Goal: Task Accomplishment & Management: Complete application form

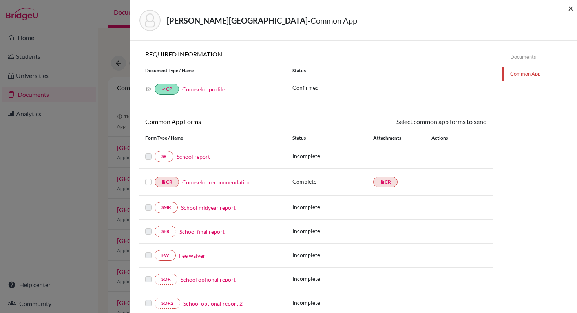
click at [571, 8] on span "×" at bounding box center [570, 7] width 5 height 11
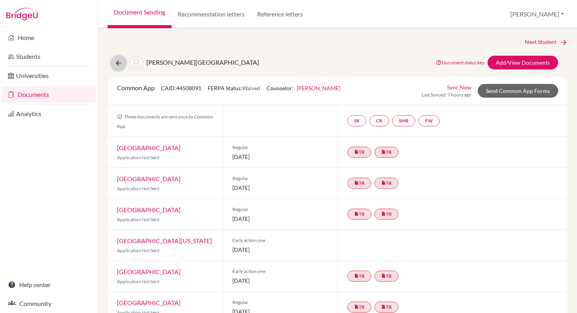
click at [119, 63] on icon at bounding box center [119, 63] width 8 height 8
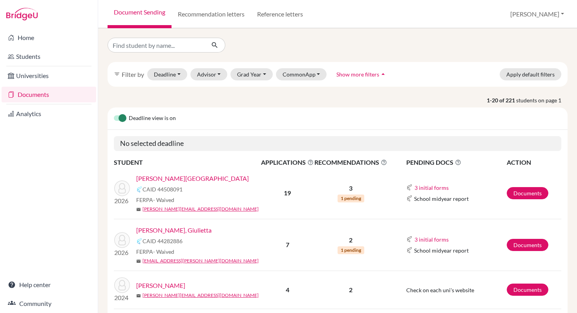
click at [119, 63] on div "filter_list Filter by Deadline - Select a date range Or double click for a sing…" at bounding box center [337, 74] width 460 height 25
click at [164, 228] on link "[PERSON_NAME], Giulietta" at bounding box center [173, 230] width 75 height 9
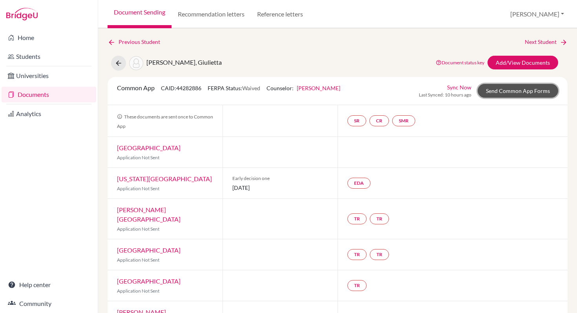
click at [516, 91] on link "Send Common App Forms" at bounding box center [517, 91] width 80 height 14
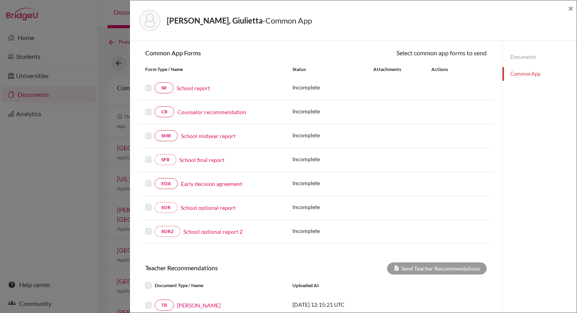
scroll to position [182, 0]
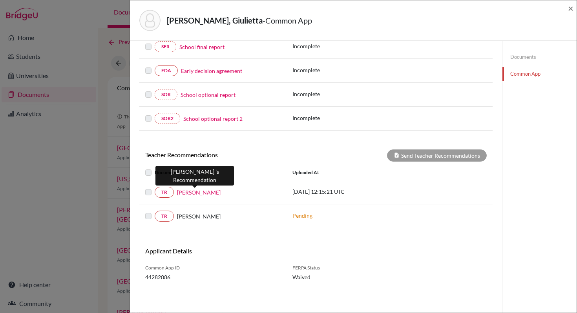
click at [183, 193] on link "Dominica Lena" at bounding box center [199, 192] width 44 height 8
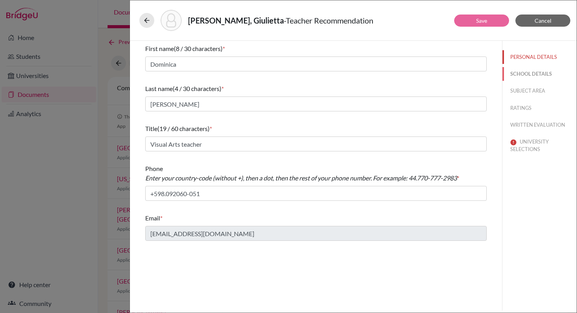
click at [523, 75] on button "SCHOOL DETAILS" at bounding box center [539, 74] width 74 height 14
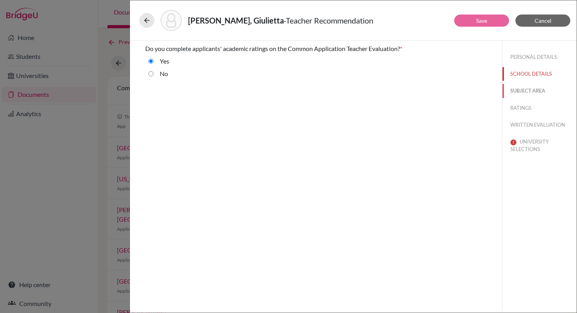
click at [526, 91] on button "SUBJECT AREA" at bounding box center [539, 91] width 74 height 14
select select "5"
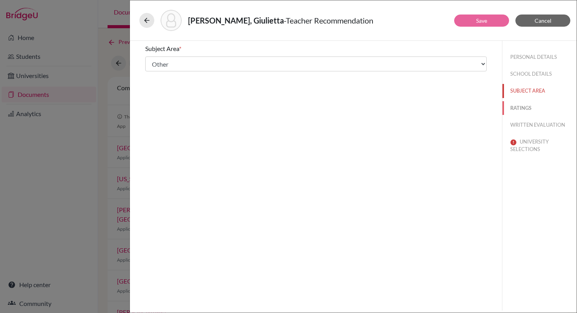
click at [520, 107] on button "RATINGS" at bounding box center [539, 108] width 74 height 14
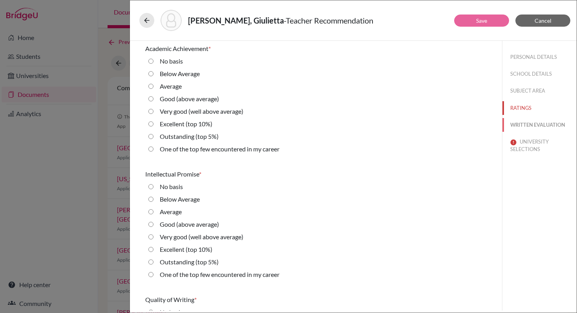
click at [537, 123] on button "WRITTEN EVALUATION" at bounding box center [539, 125] width 74 height 14
radio Average "true"
radio input "true"
radio average\) "true"
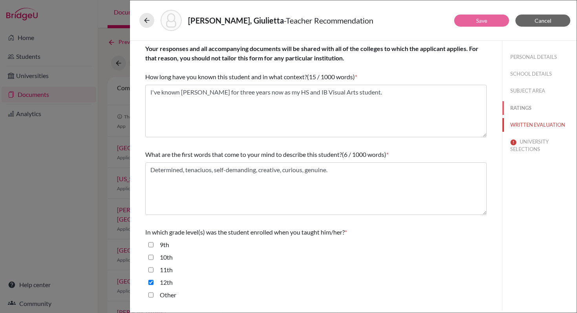
click at [519, 108] on button "RATINGS" at bounding box center [539, 108] width 74 height 14
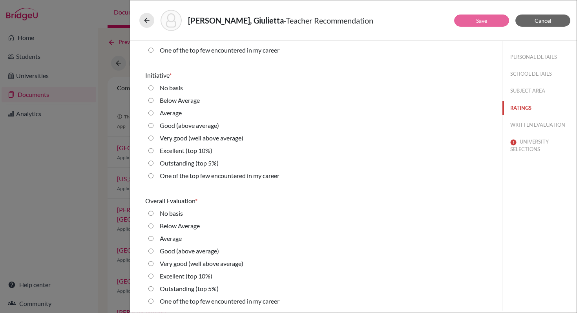
scroll to position [1732, 0]
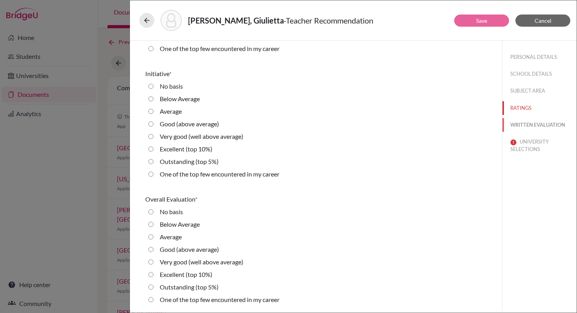
click at [525, 124] on button "WRITTEN EVALUATION" at bounding box center [539, 125] width 74 height 14
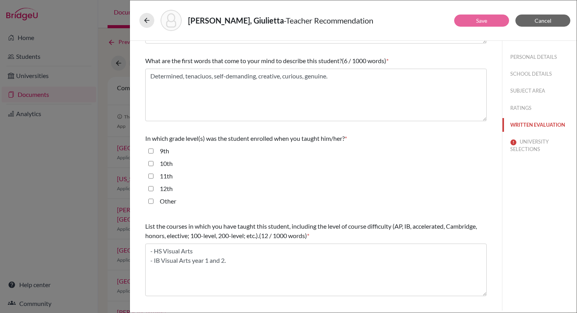
scroll to position [183, 0]
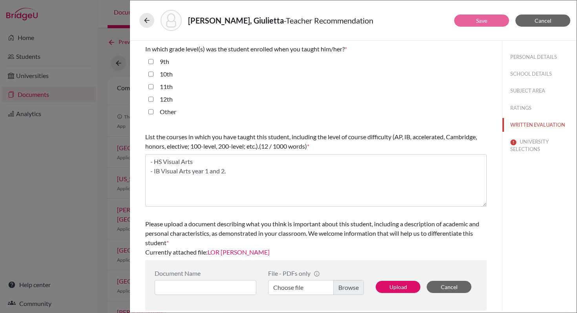
click at [232, 251] on link "LOR Giulietta Borgese" at bounding box center [239, 251] width 62 height 7
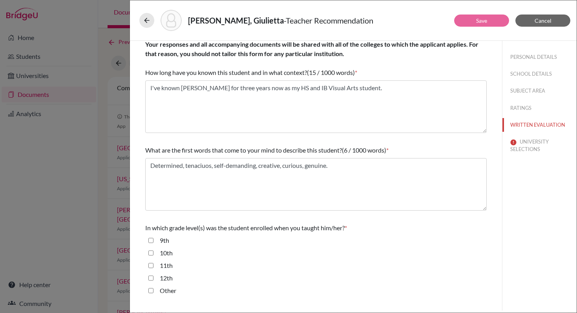
scroll to position [0, 0]
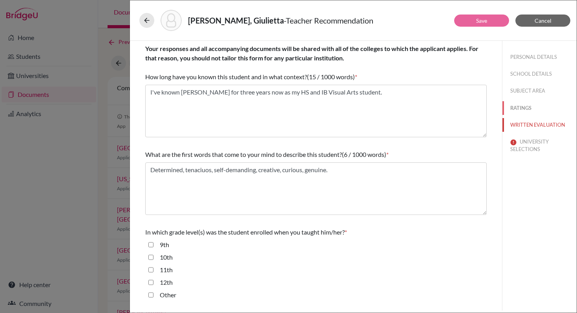
click at [519, 107] on button "RATINGS" at bounding box center [539, 108] width 74 height 14
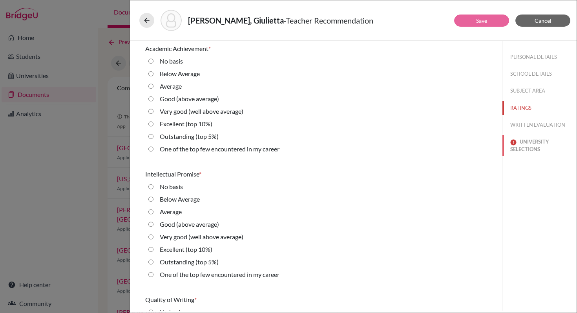
click at [528, 142] on button "UNIVERSITY SELECTIONS" at bounding box center [539, 145] width 74 height 21
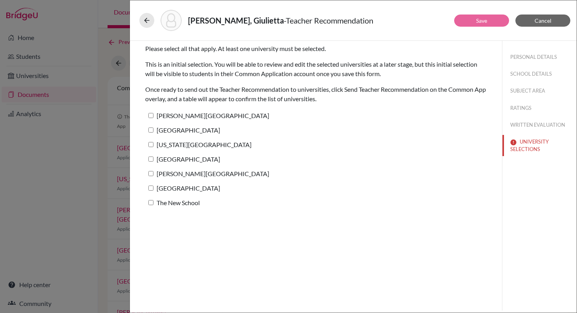
click at [152, 144] on input "New York University" at bounding box center [150, 144] width 5 height 5
checkbox input "true"
click at [481, 19] on link "Save" at bounding box center [481, 20] width 11 height 7
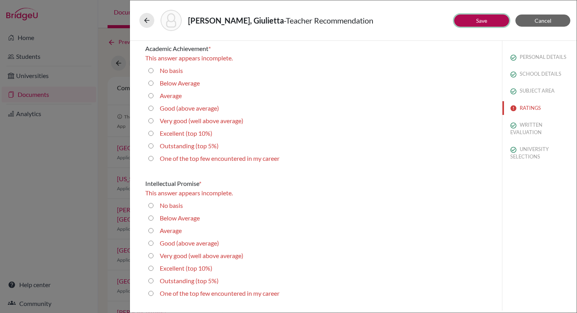
click at [482, 19] on link "Save" at bounding box center [481, 20] width 11 height 7
click at [148, 19] on icon at bounding box center [147, 20] width 8 height 8
